Goal: Complete application form

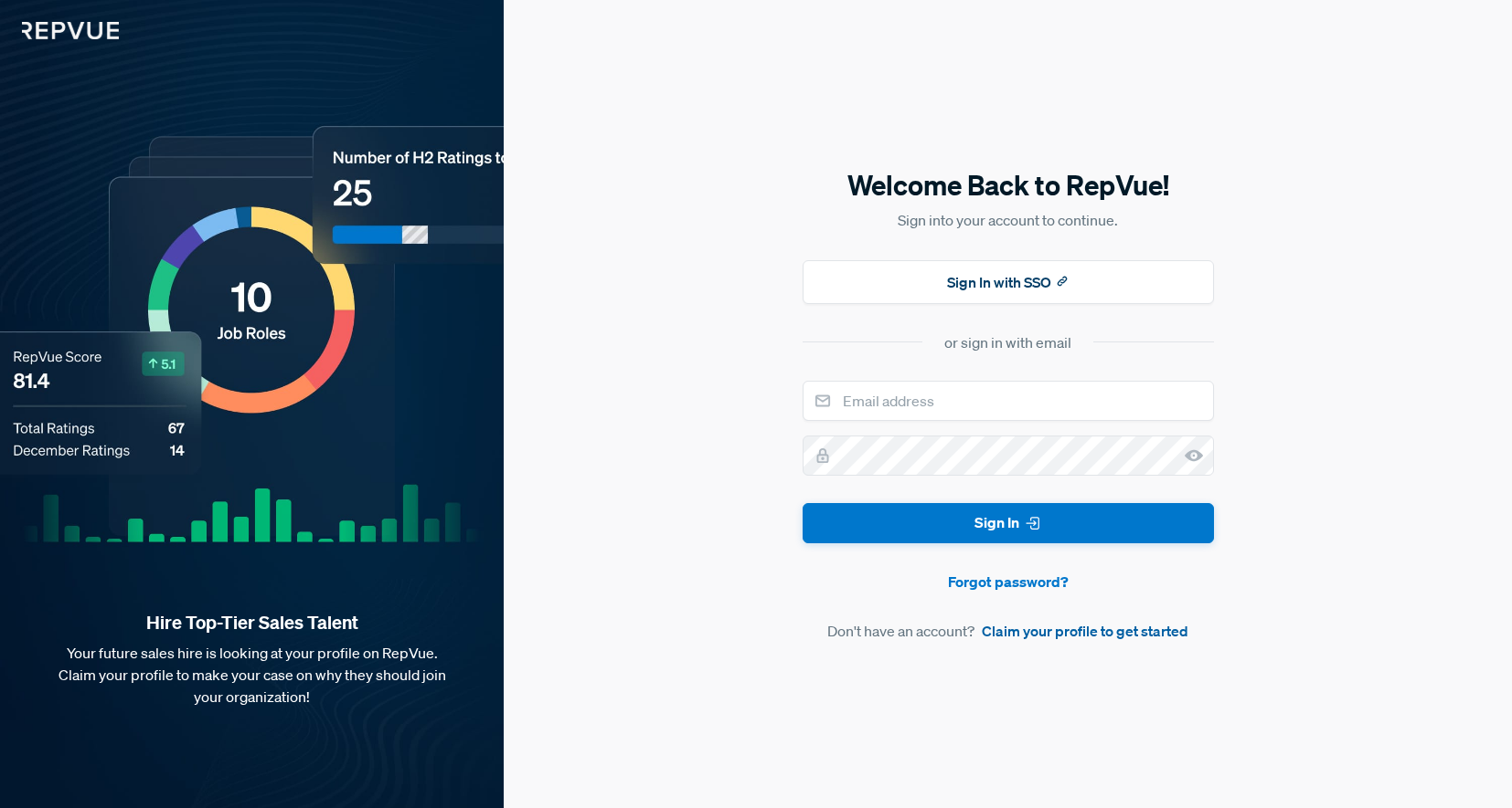
click at [1070, 629] on link "Claim your profile to get started" at bounding box center [1085, 630] width 206 height 22
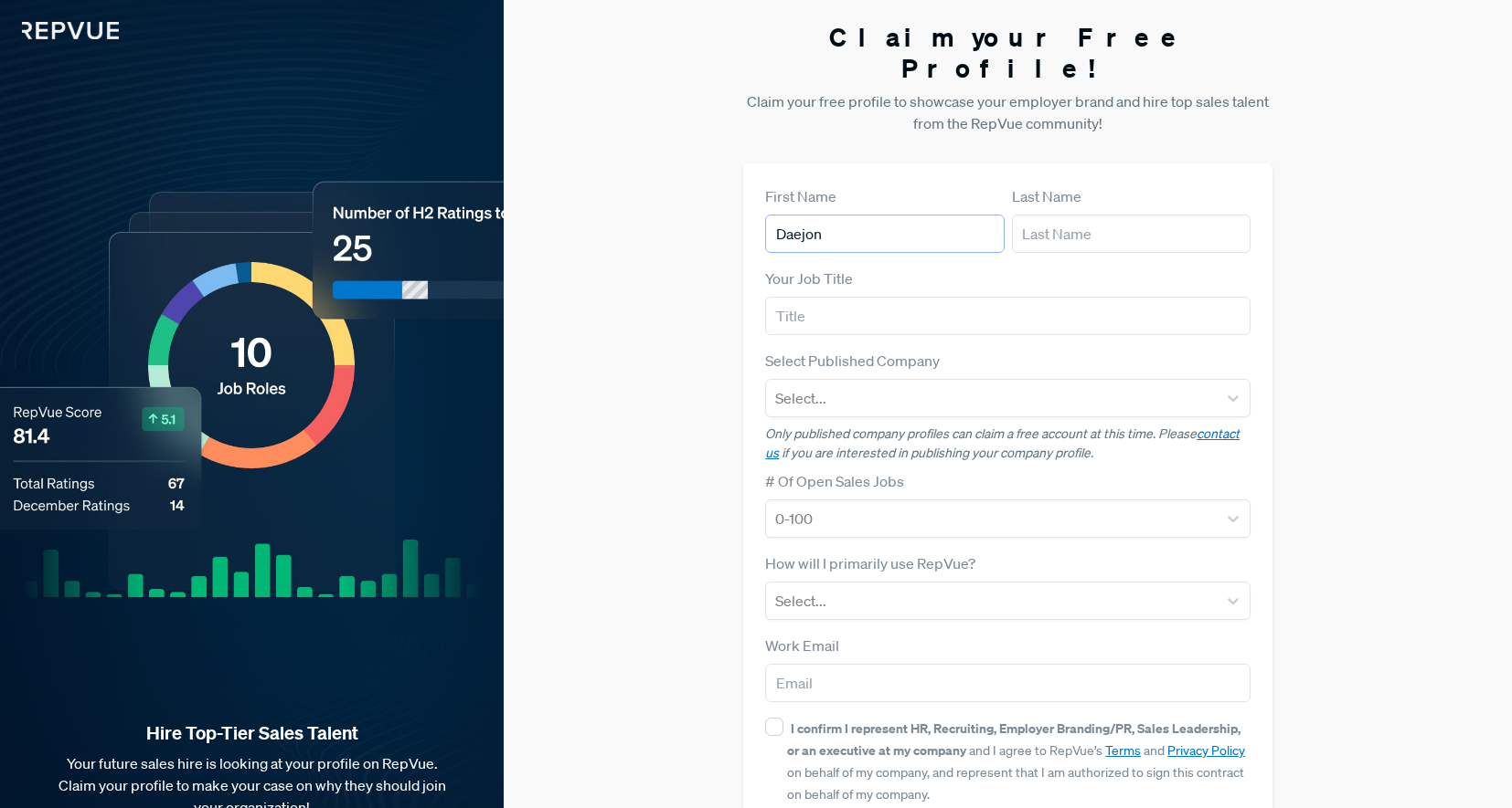
type input "Daejon"
type input "Street"
type input "Business Development Manager"
click at [731, 389] on div "Claim your Free Profile! Claim your free profile to showcase your employer bran…" at bounding box center [1008, 459] width 1008 height 918
click at [792, 386] on div at bounding box center [990, 398] width 432 height 25
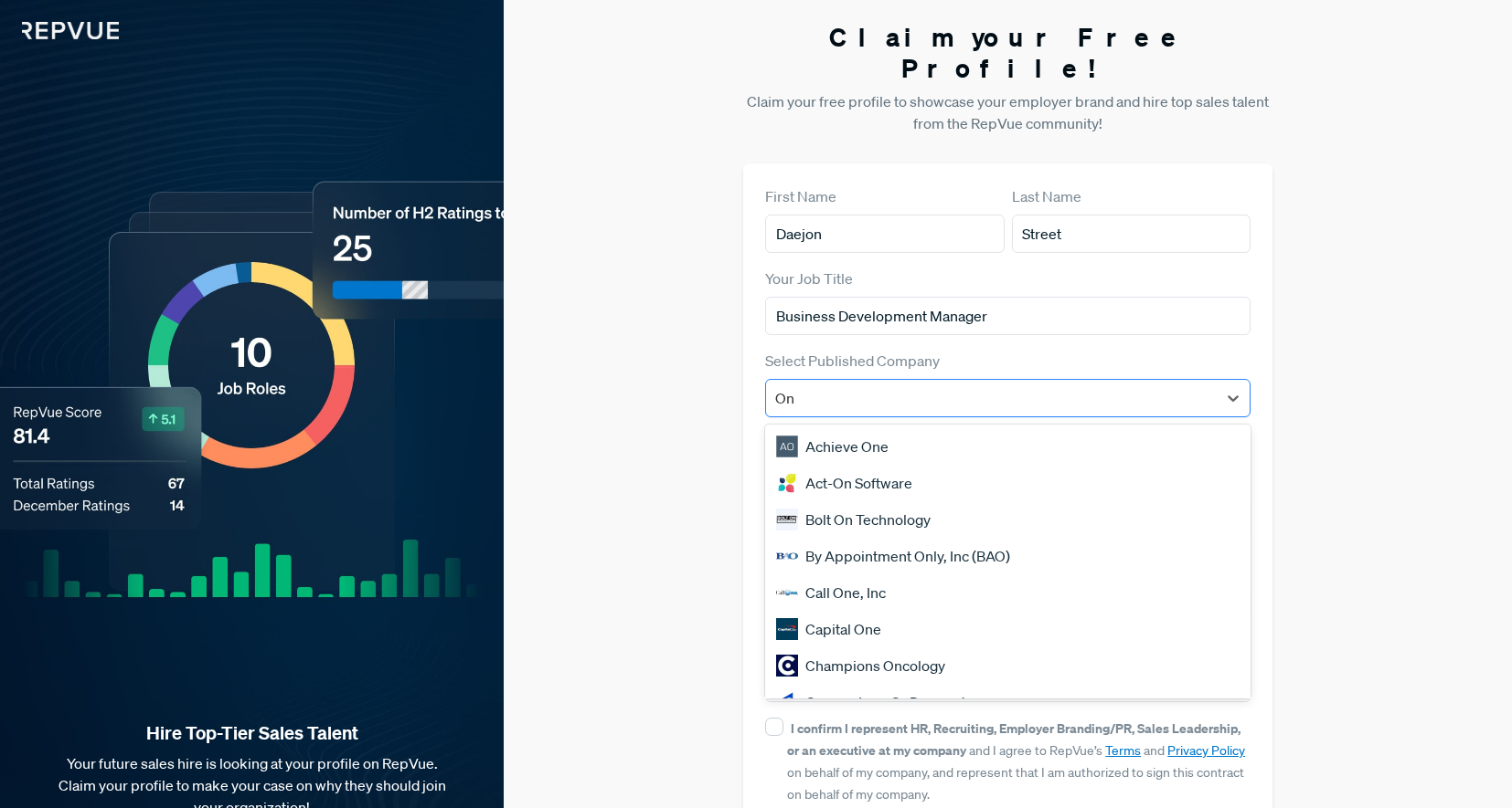
type input "Onw"
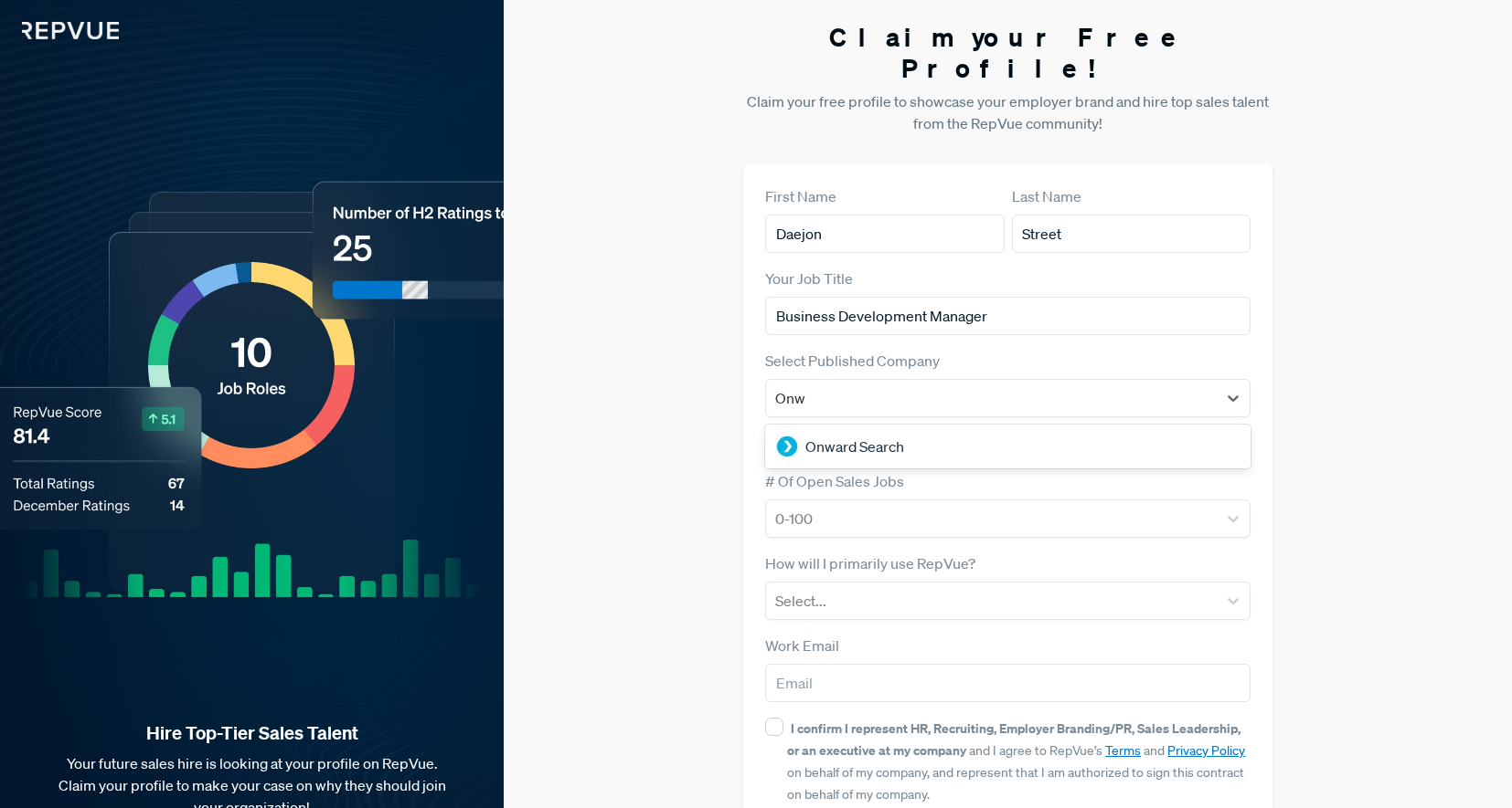
click at [825, 429] on div "Onward Search" at bounding box center [1008, 447] width 485 height 37
